Goal: Book appointment/travel/reservation

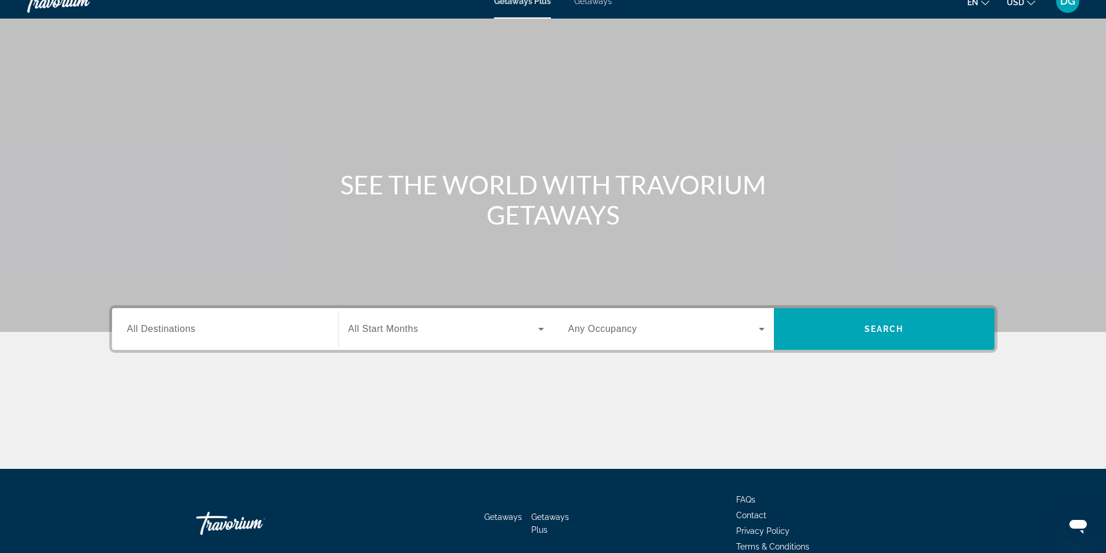
scroll to position [74, 0]
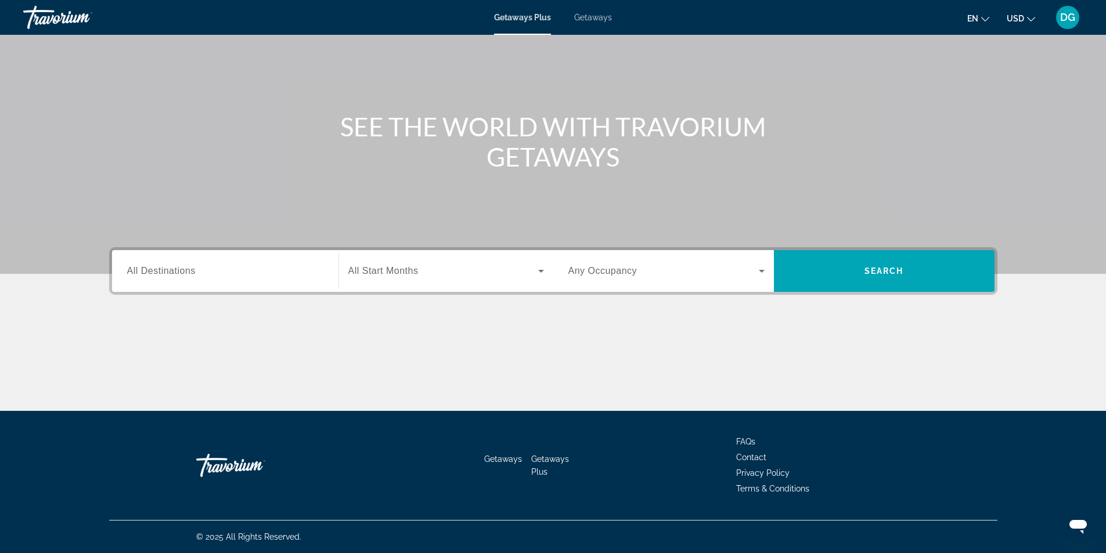
click at [261, 274] on input "Destination All Destinations" at bounding box center [225, 272] width 196 height 14
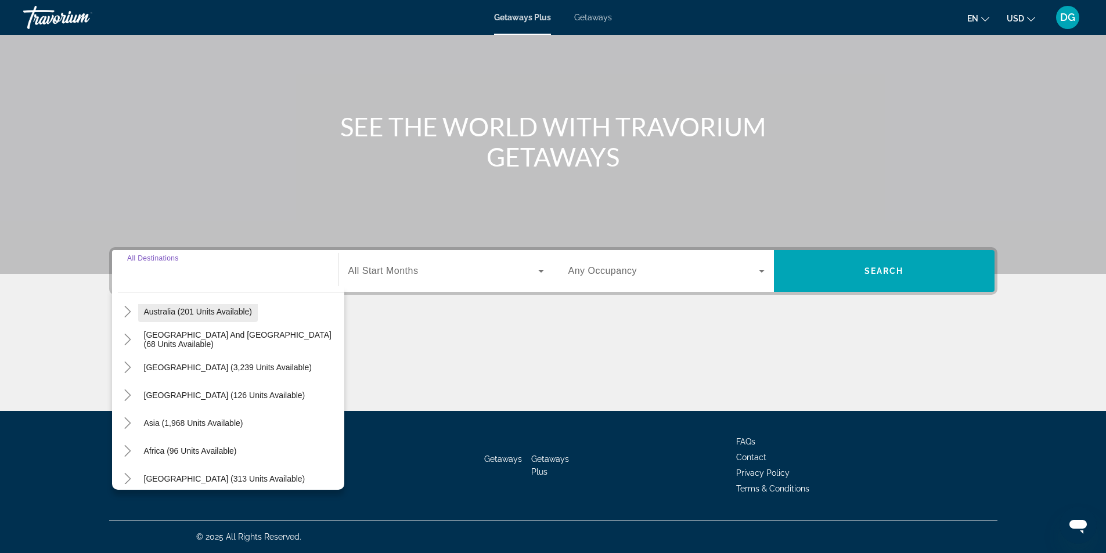
scroll to position [188, 0]
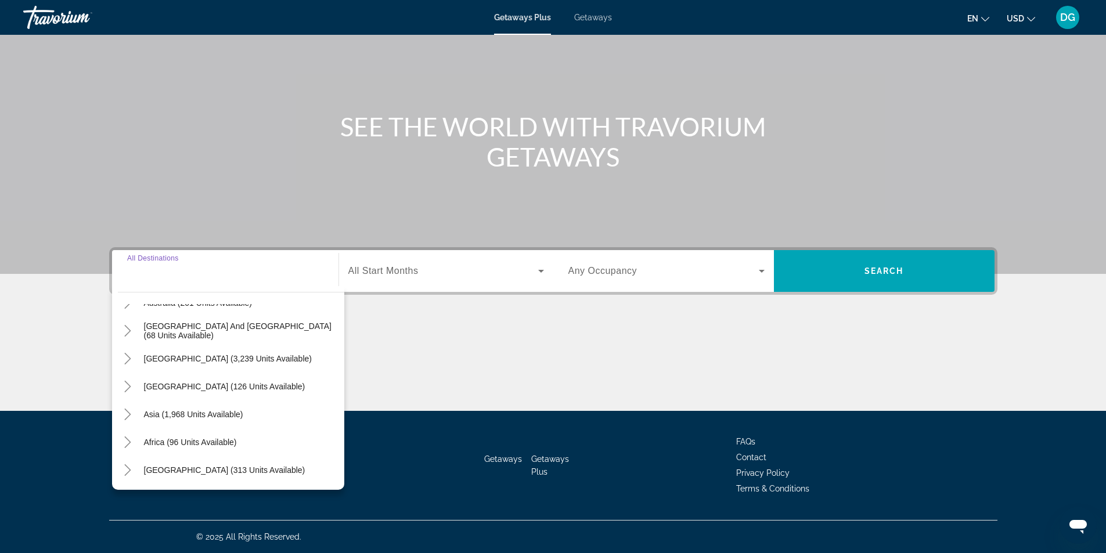
click at [207, 413] on span "Asia (1,968 units available)" at bounding box center [193, 414] width 99 height 9
type input "**********"
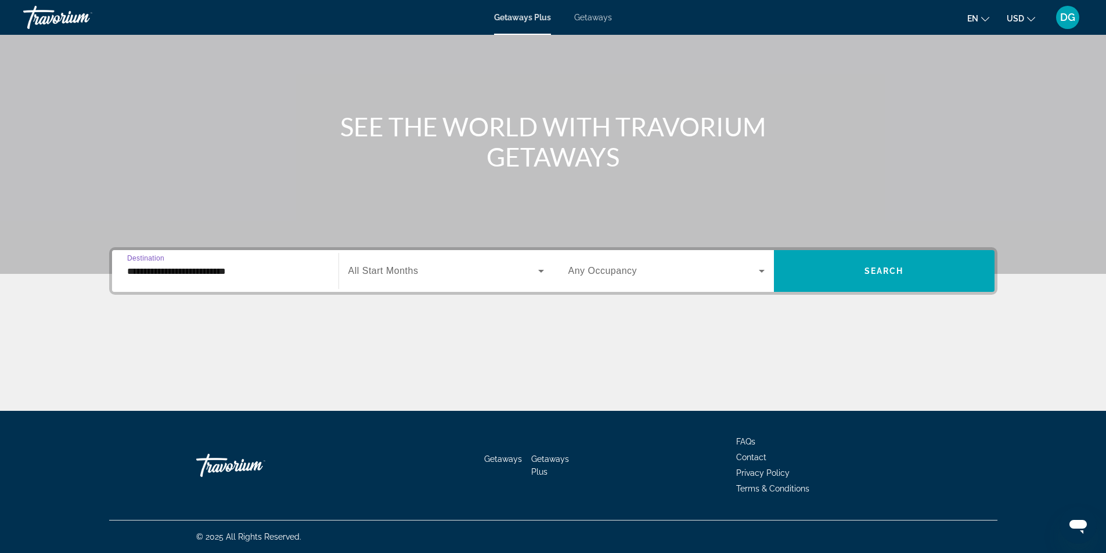
click at [392, 277] on span "Search widget" at bounding box center [443, 271] width 190 height 14
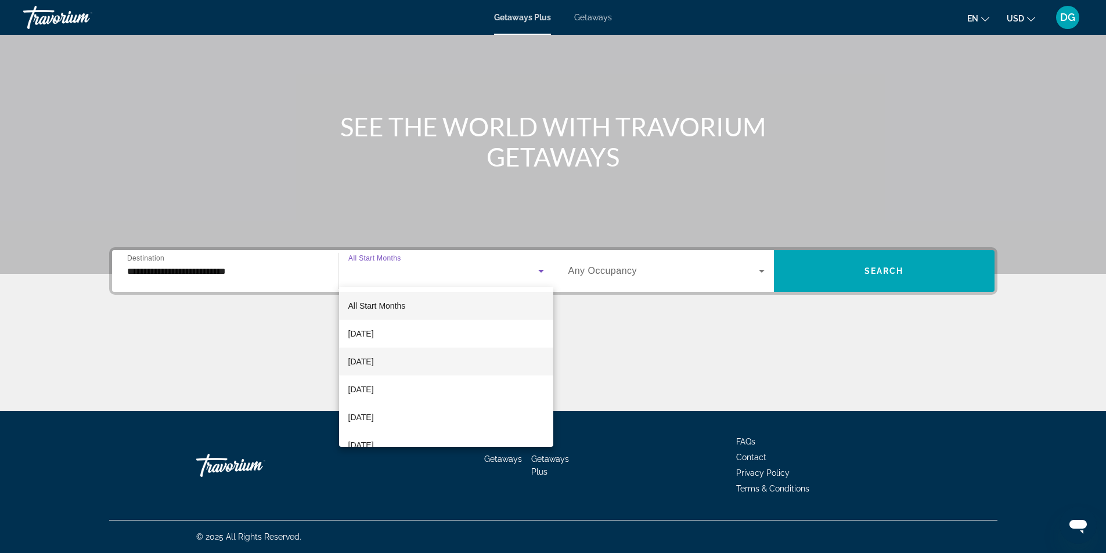
click at [374, 362] on span "[DATE]" at bounding box center [361, 362] width 26 height 14
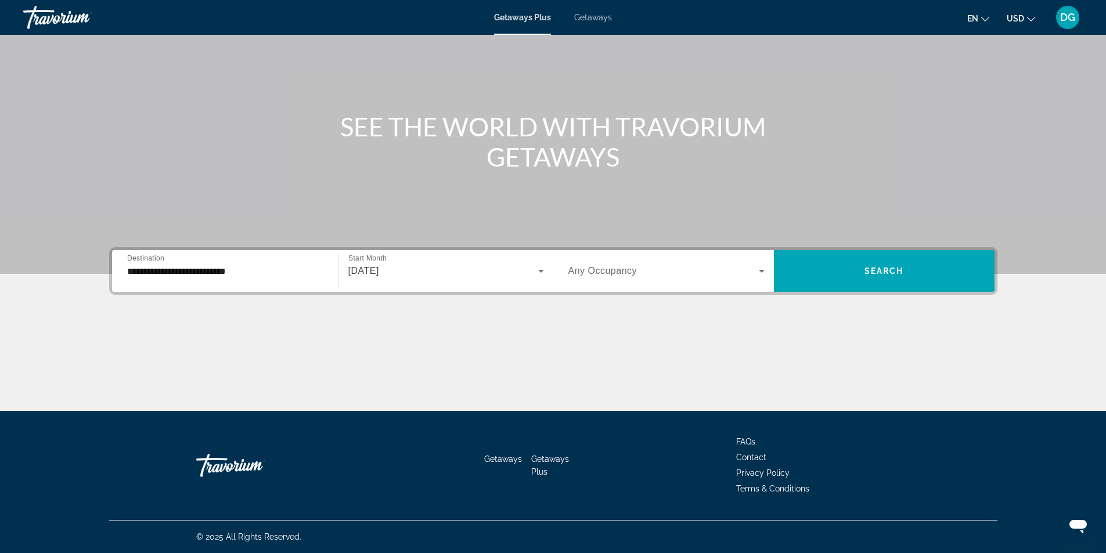
click at [585, 284] on div "Search widget" at bounding box center [666, 271] width 196 height 33
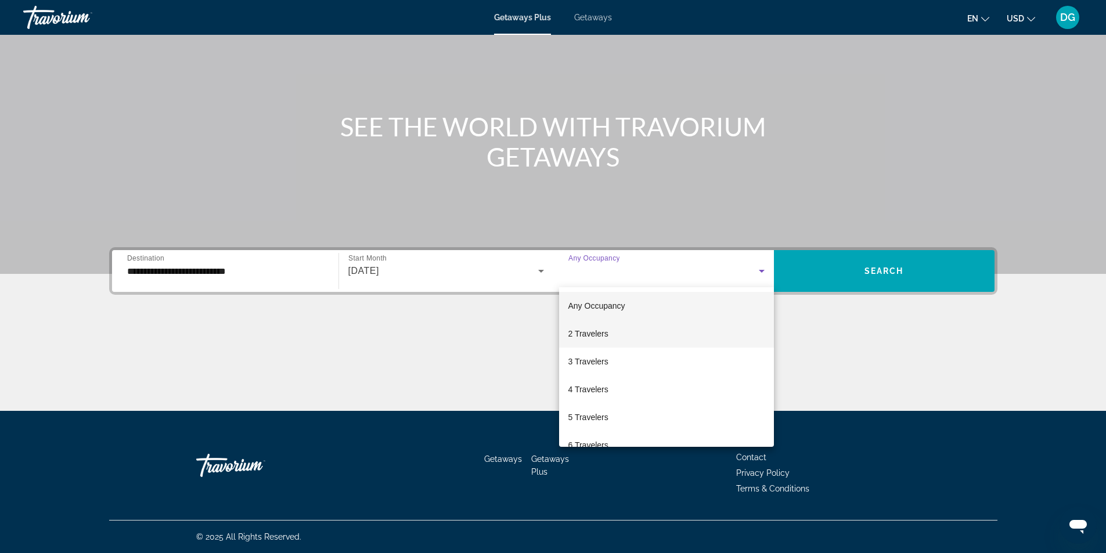
click at [588, 334] on span "2 Travelers" at bounding box center [588, 334] width 40 height 14
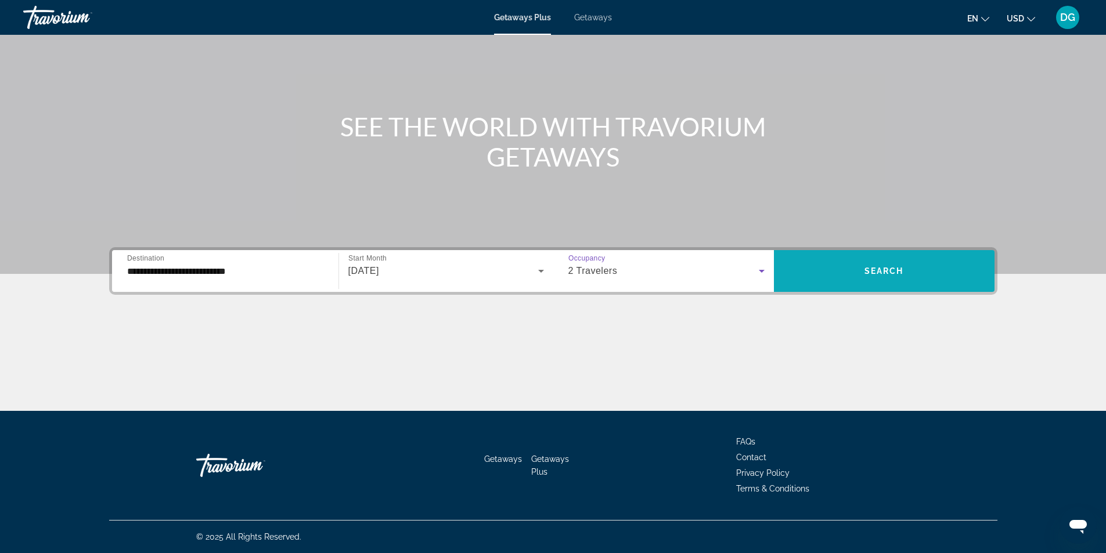
click at [821, 283] on span "Search widget" at bounding box center [884, 271] width 221 height 28
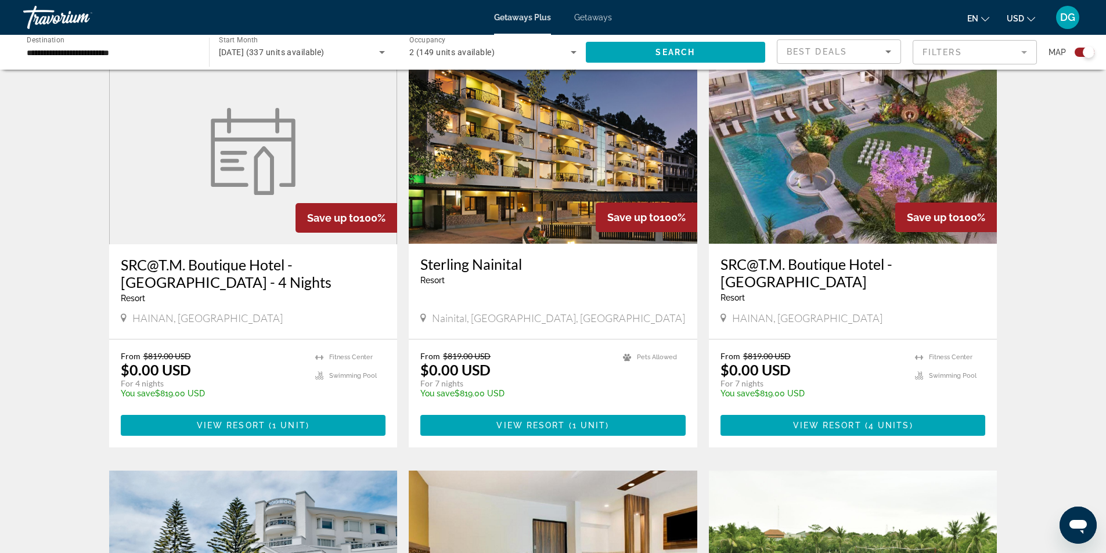
scroll to position [813, 0]
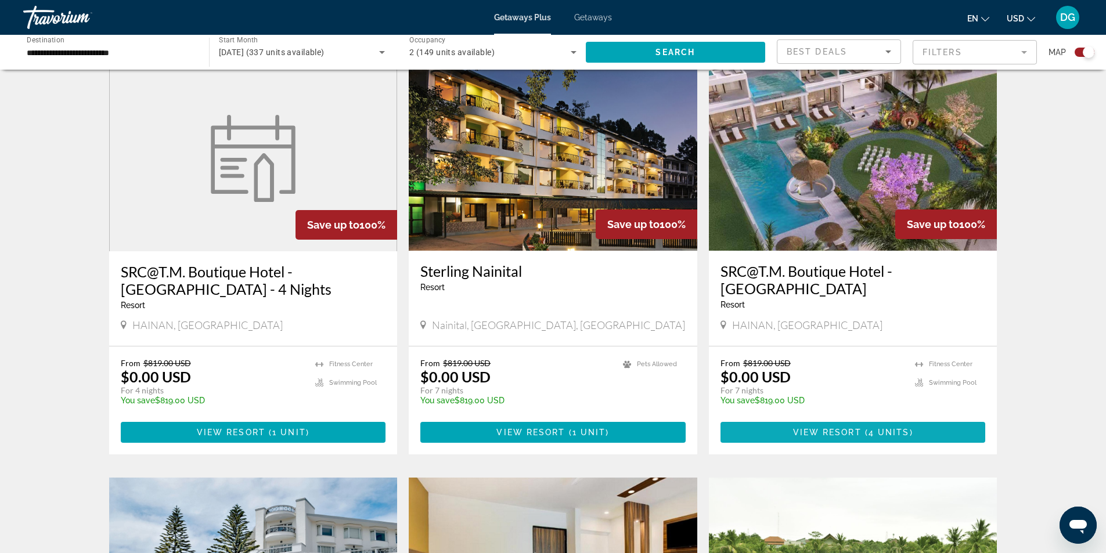
click at [775, 419] on span "Main content" at bounding box center [852, 433] width 265 height 28
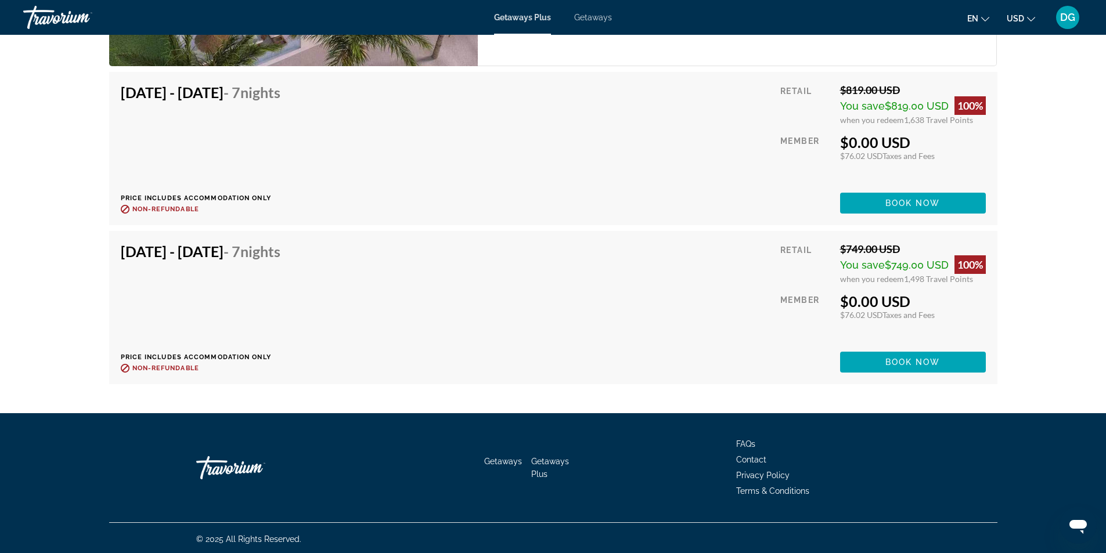
scroll to position [1896, 0]
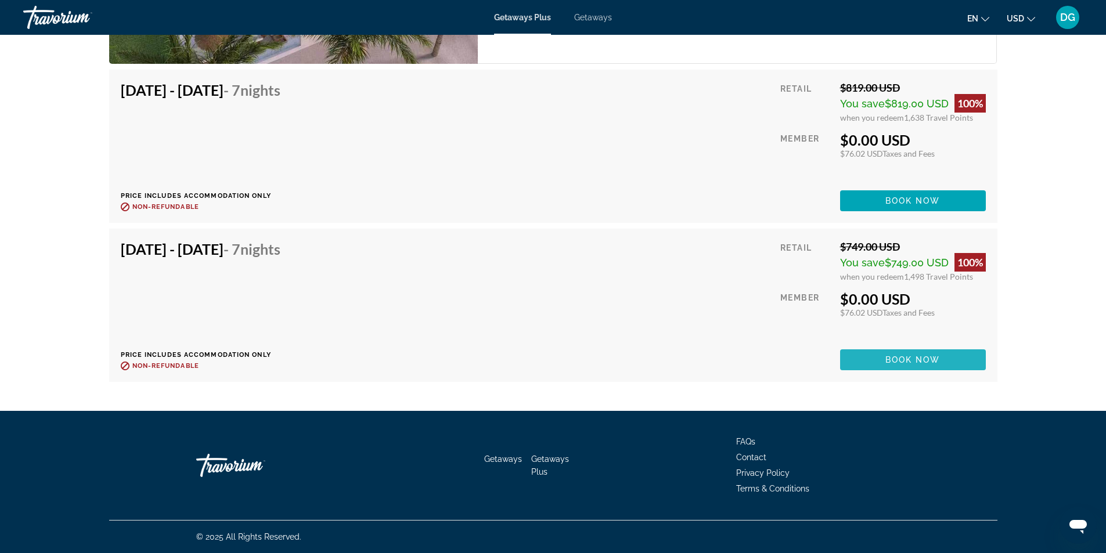
click at [904, 358] on span "Book now" at bounding box center [912, 359] width 55 height 9
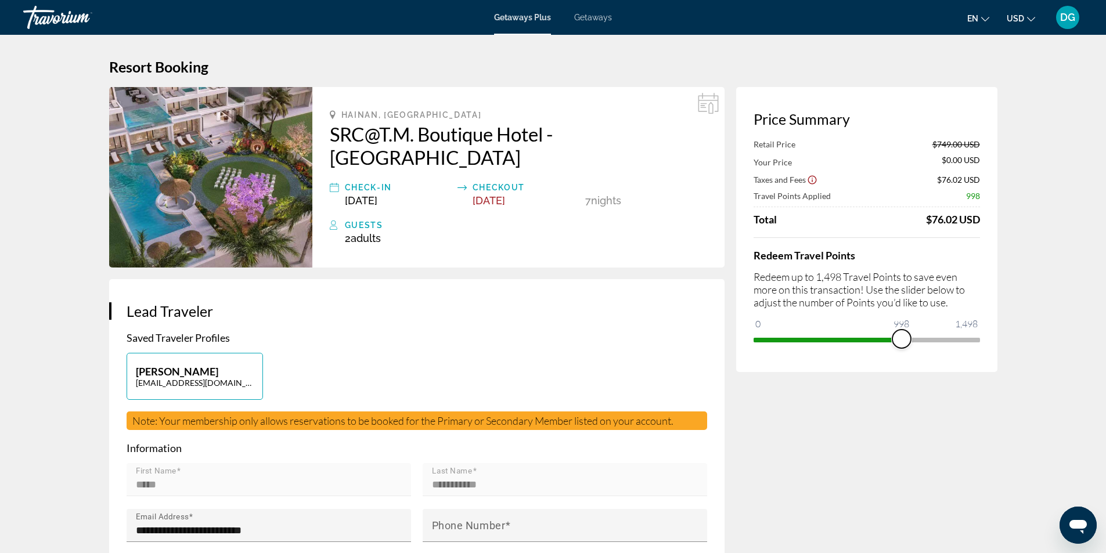
drag, startPoint x: 968, startPoint y: 336, endPoint x: 901, endPoint y: 324, distance: 68.2
click at [901, 338] on ngx-slider "0 1,498 998" at bounding box center [866, 339] width 226 height 2
drag, startPoint x: 969, startPoint y: 332, endPoint x: 1008, endPoint y: 333, distance: 38.9
drag, startPoint x: 971, startPoint y: 342, endPoint x: 834, endPoint y: 329, distance: 138.2
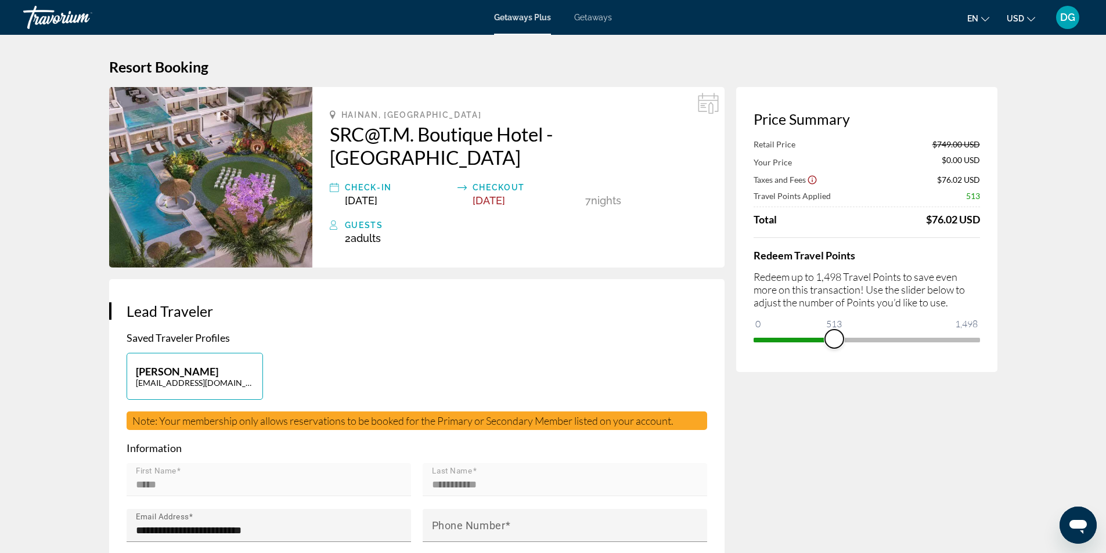
click at [834, 338] on ngx-slider "0 1,498 513" at bounding box center [866, 339] width 226 height 2
drag, startPoint x: 831, startPoint y: 334, endPoint x: 824, endPoint y: 334, distance: 7.5
click at [824, 334] on span "ngx-slider" at bounding box center [823, 339] width 19 height 19
drag, startPoint x: 820, startPoint y: 338, endPoint x: 828, endPoint y: 337, distance: 8.9
click at [828, 337] on span "ngx-slider" at bounding box center [829, 339] width 19 height 19
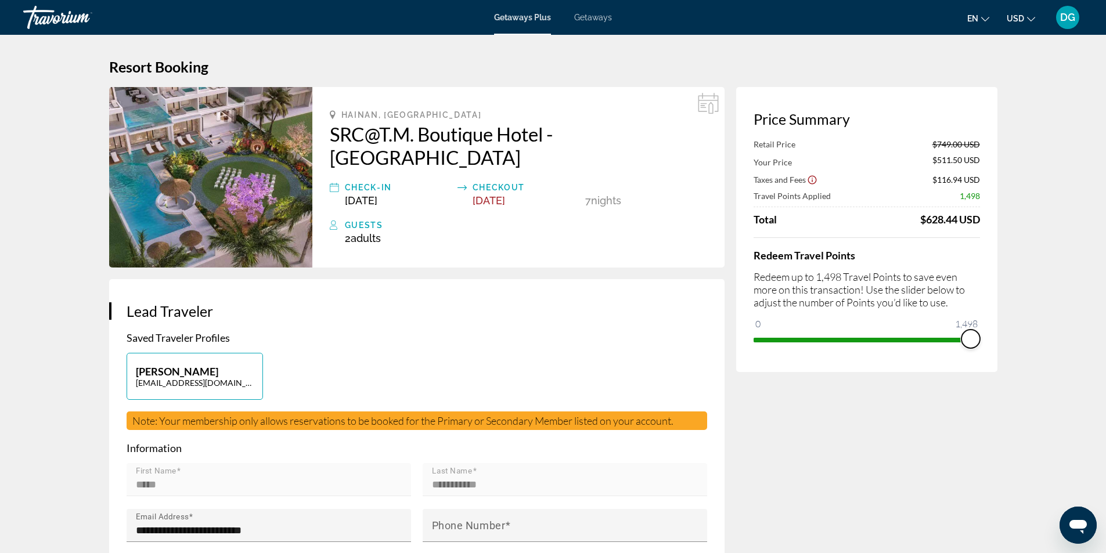
drag, startPoint x: 828, startPoint y: 337, endPoint x: 1058, endPoint y: 346, distance: 229.5
drag, startPoint x: 976, startPoint y: 222, endPoint x: 890, endPoint y: 225, distance: 86.5
click at [896, 227] on div "Retail Price $749.00 USD Your Price $0.00 USD Taxes and Fees $76.02 USD Travel …" at bounding box center [866, 244] width 226 height 210
drag, startPoint x: 357, startPoint y: 110, endPoint x: 420, endPoint y: 116, distance: 63.5
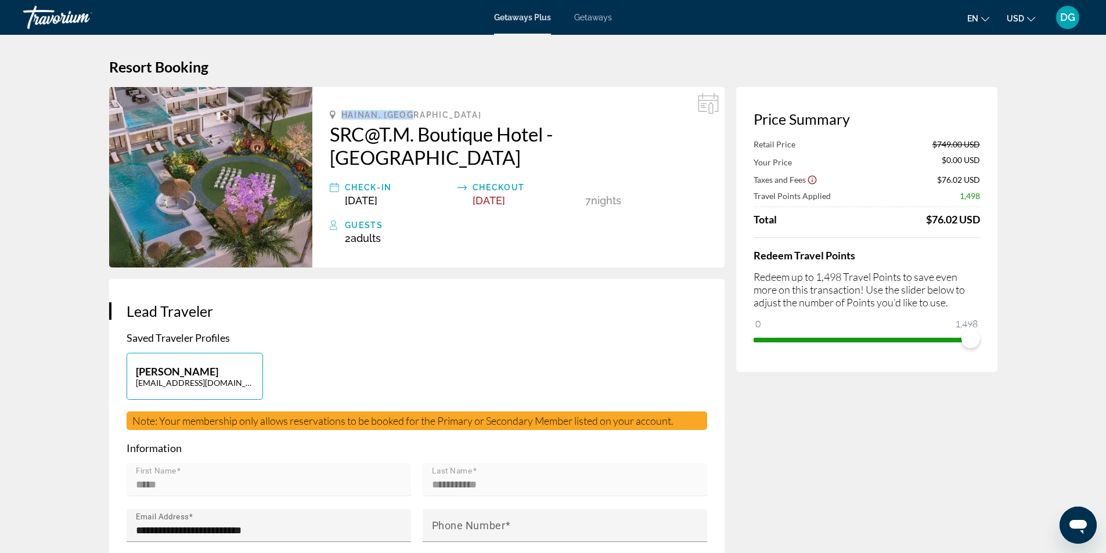
click at [420, 116] on div "HAINAN, [GEOGRAPHIC_DATA]" at bounding box center [518, 114] width 377 height 9
copy span "HAINAN, [GEOGRAPHIC_DATA]"
drag, startPoint x: 459, startPoint y: 120, endPoint x: 469, endPoint y: 114, distance: 11.4
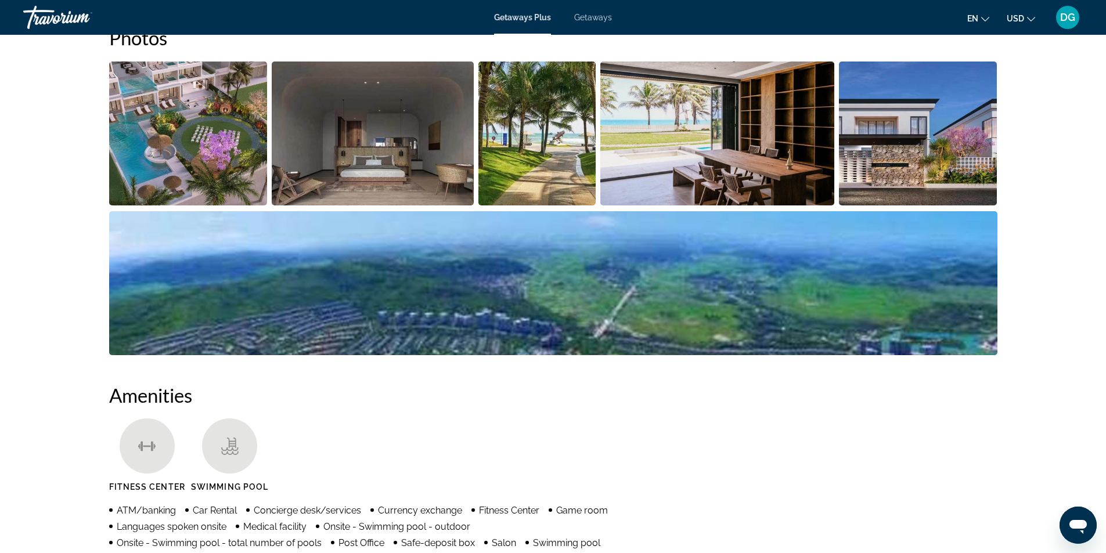
scroll to position [581, 0]
